Goal: Task Accomplishment & Management: Complete application form

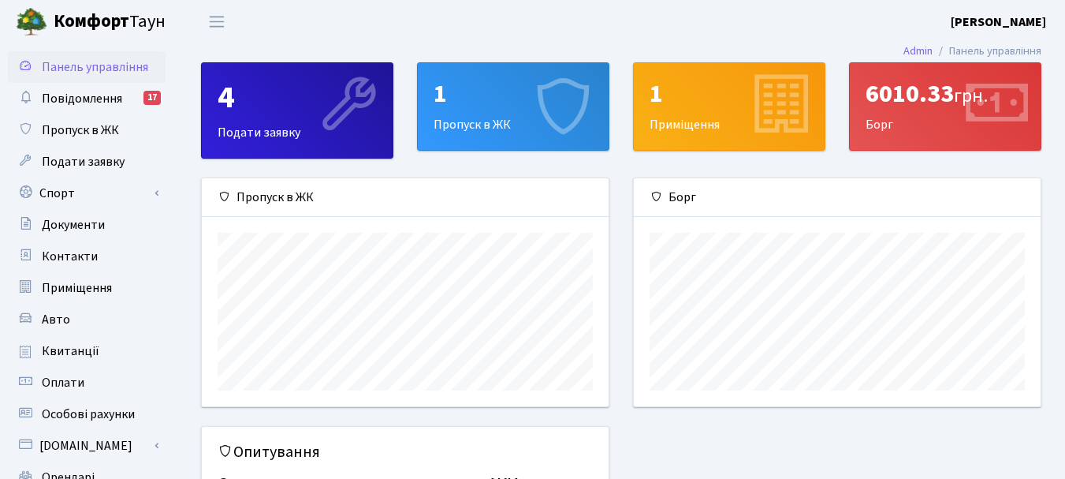
scroll to position [228, 407]
click at [522, 128] on div "1 Пропуск в ЖК" at bounding box center [513, 106] width 191 height 87
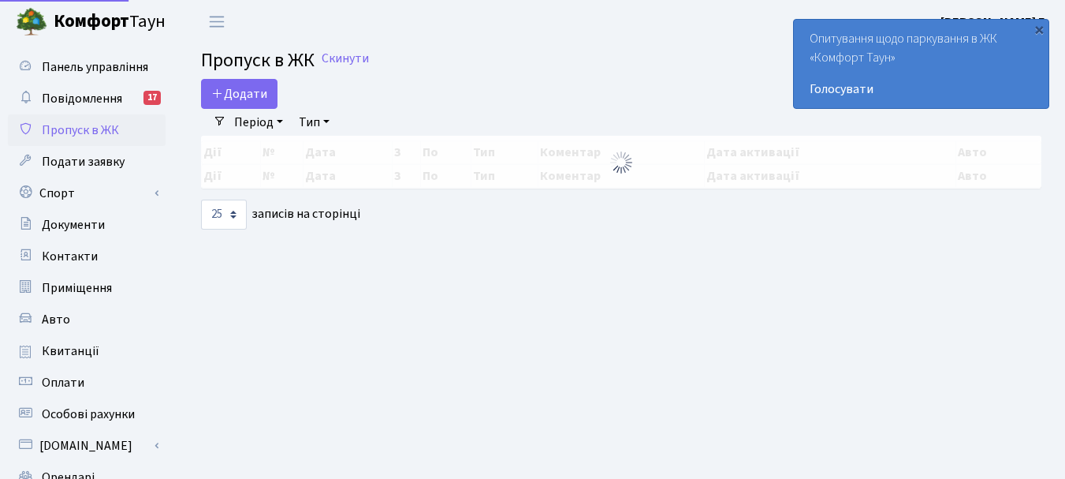
select select "25"
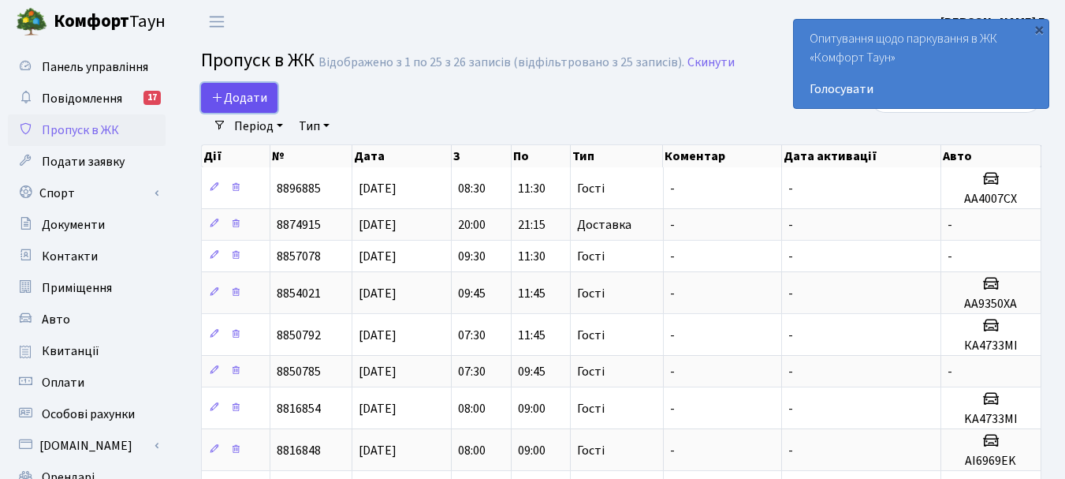
click at [247, 97] on span "Додати" at bounding box center [239, 97] width 56 height 17
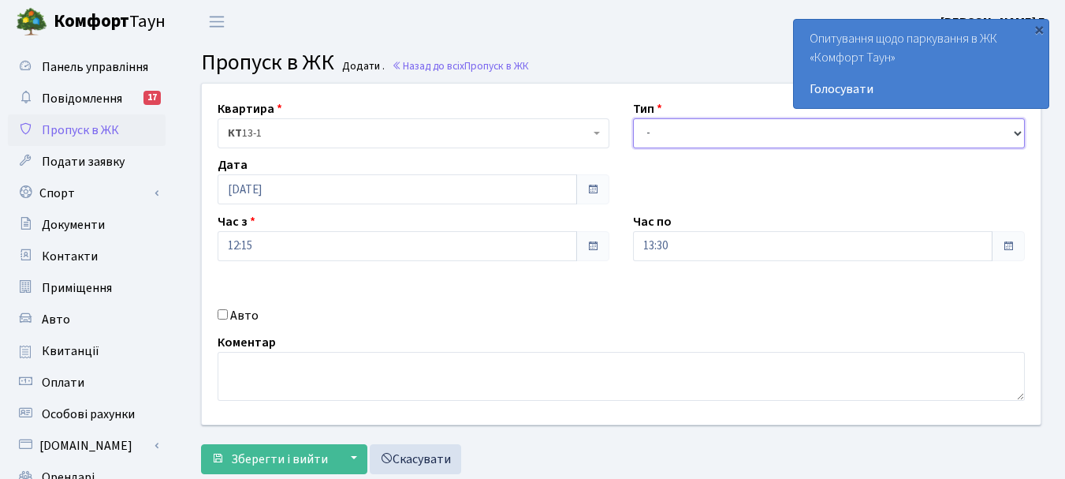
click at [1016, 134] on select "- Доставка Таксі Гості Сервіс" at bounding box center [829, 133] width 392 height 30
select select "3"
click at [633, 118] on select "- Доставка Таксі Гості Сервіс" at bounding box center [829, 133] width 392 height 30
click at [226, 316] on input "Авто" at bounding box center [223, 314] width 10 height 10
checkbox input "true"
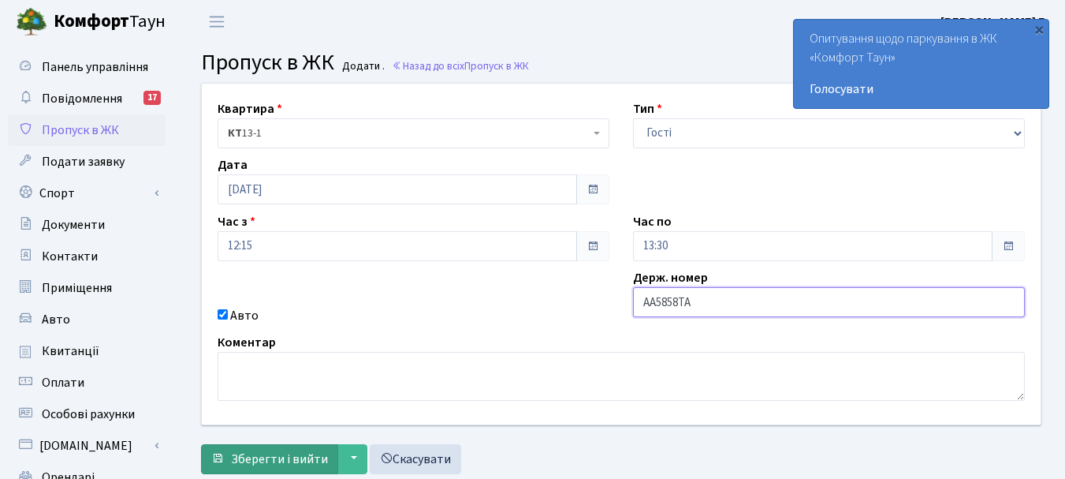
type input "AA5858TA"
click at [253, 453] on span "Зберегти і вийти" at bounding box center [279, 458] width 97 height 17
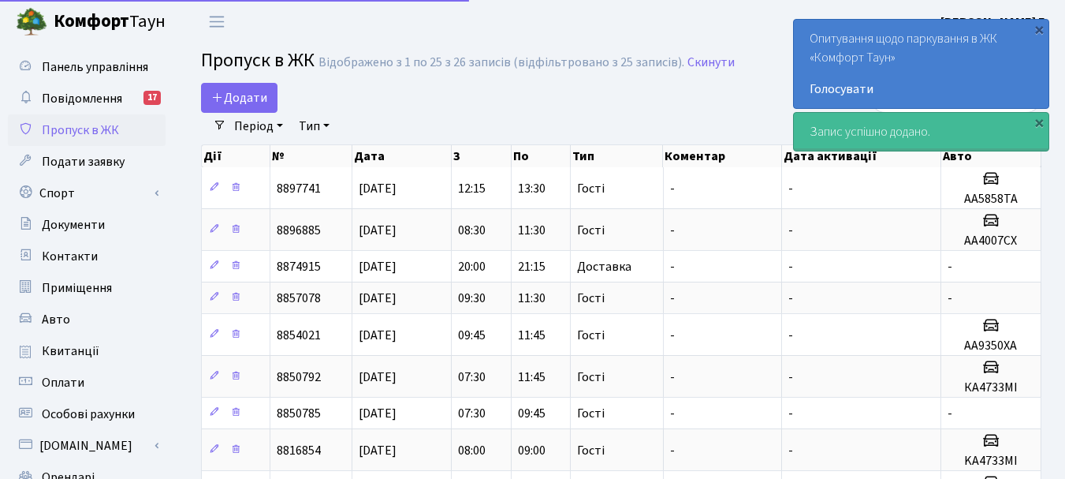
select select "25"
